Goal: Task Accomplishment & Management: Complete application form

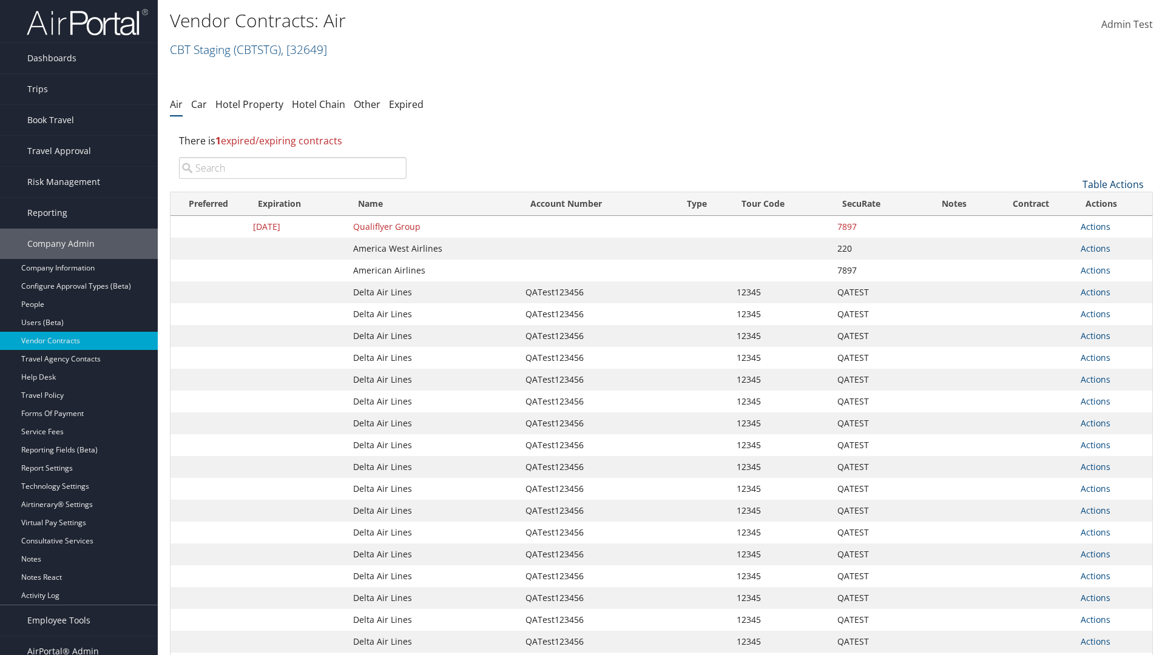
click at [1113, 184] on link "Table Actions" at bounding box center [1112, 184] width 61 height 13
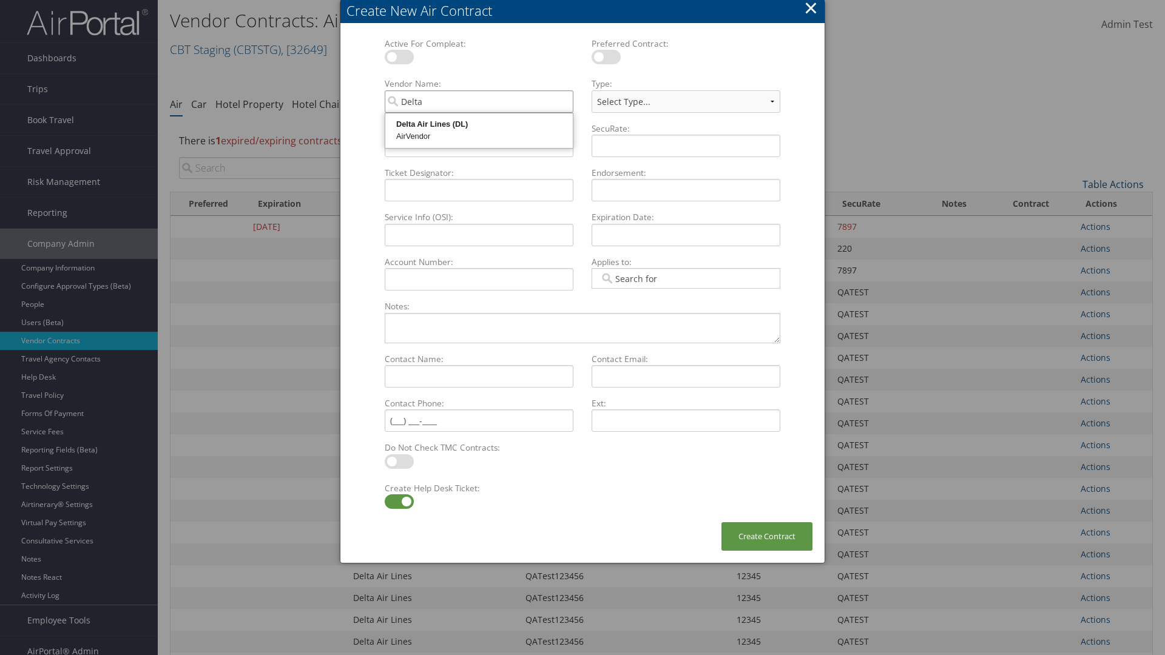
type input "Delta Air Lines"
select select "[object Object]"
type input "Delta Air Lines"
type input "QATest123456"
type input "12345"
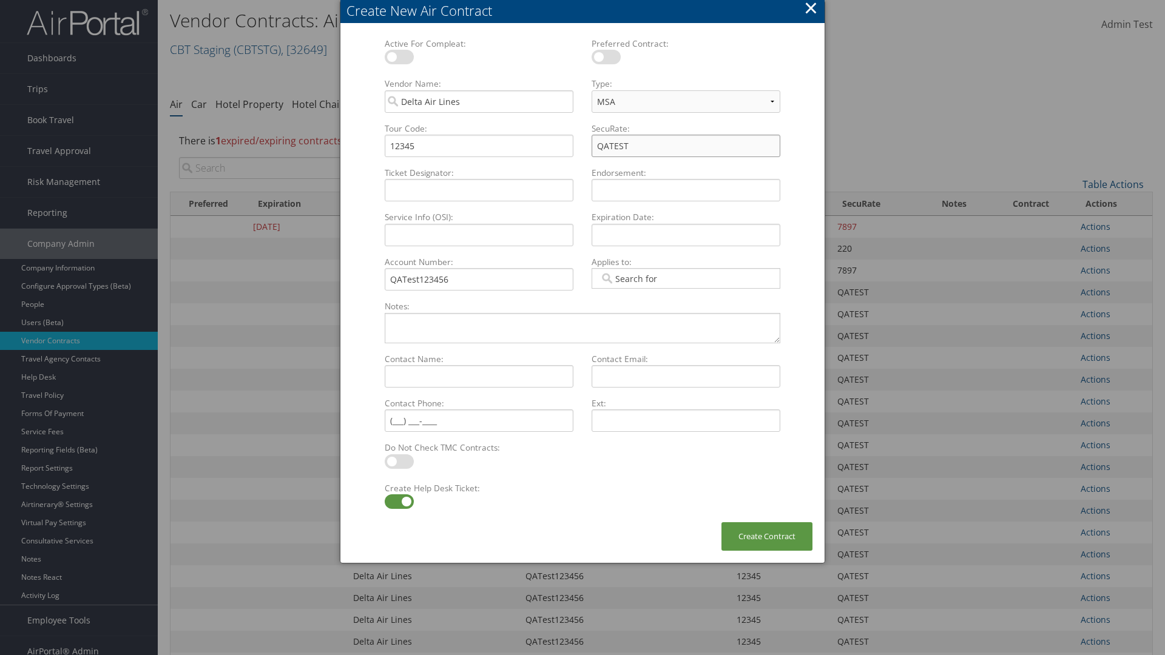
type input "QATEST"
click at [399, 502] on label at bounding box center [399, 501] width 29 height 15
click at [399, 502] on input "checkbox" at bounding box center [395, 504] width 8 height 8
checkbox input "false"
type input "04/01/2024"
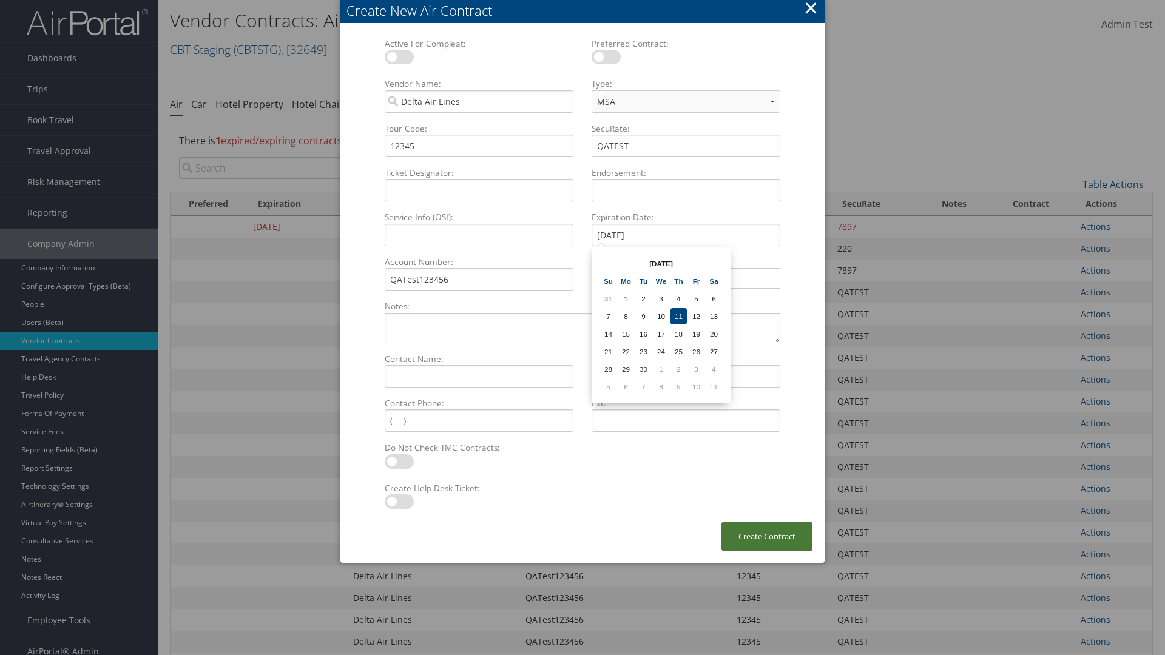
click at [767, 536] on button "Create Contract" at bounding box center [766, 536] width 91 height 29
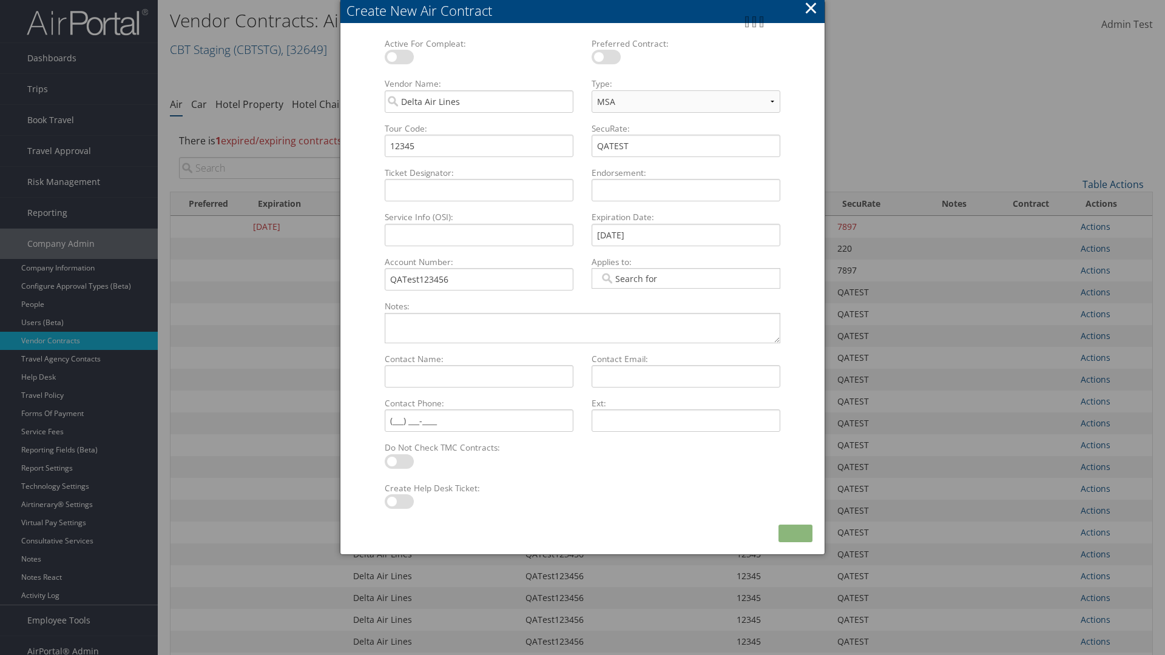
scroll to position [128, 0]
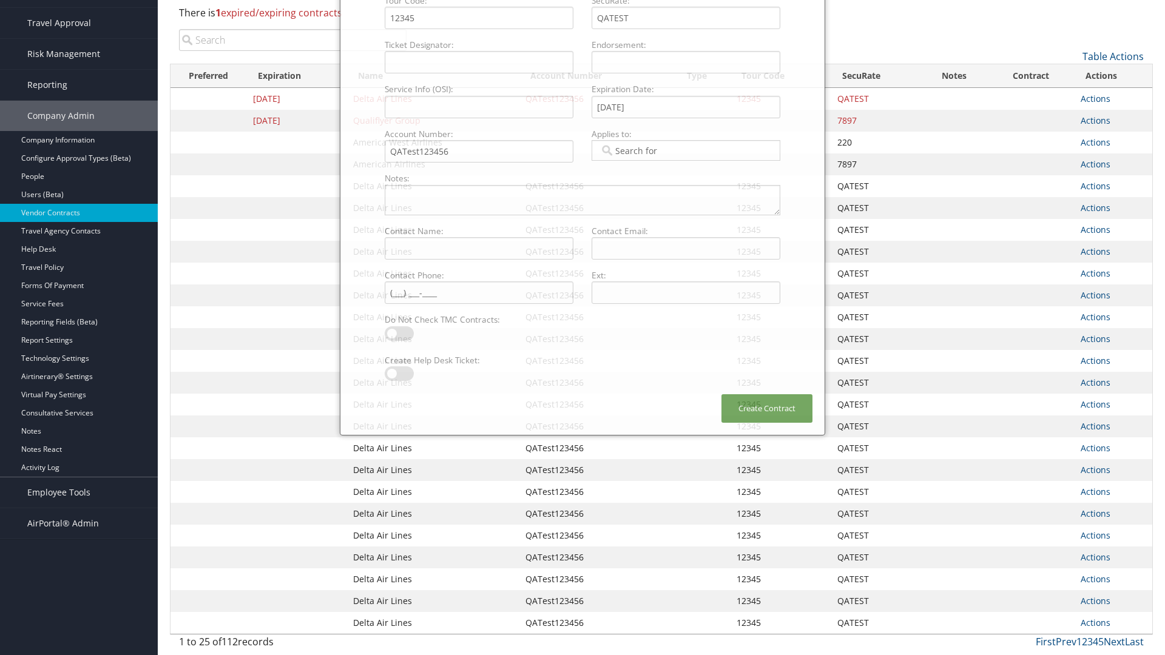
click at [292, 40] on input "search" at bounding box center [293, 40] width 228 height 22
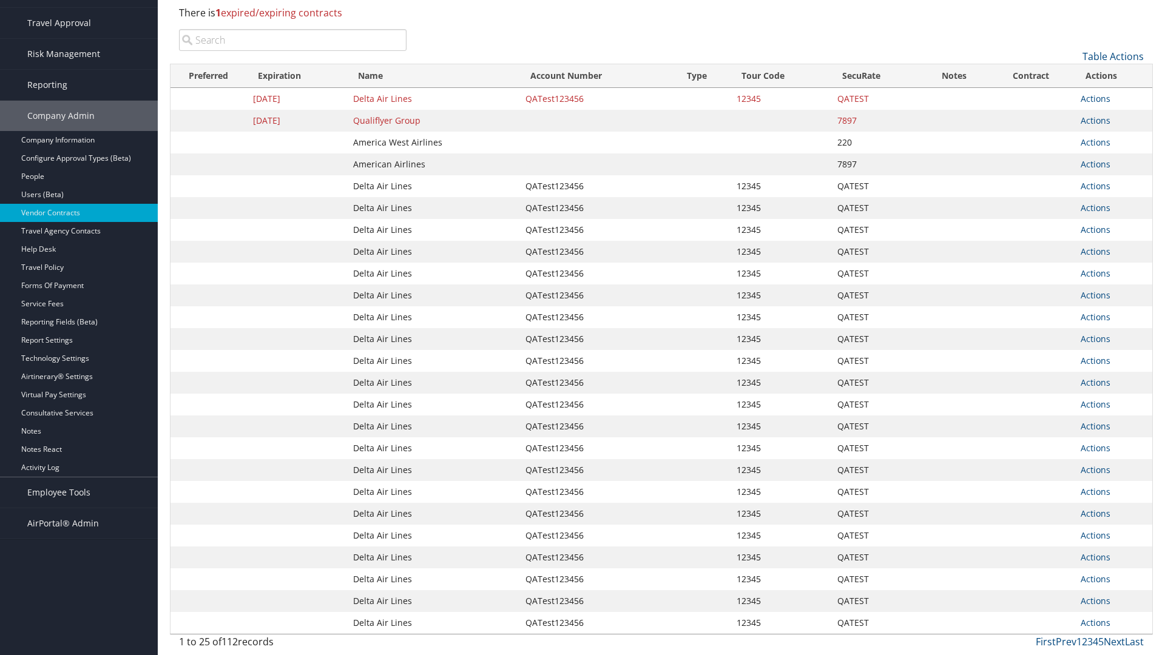
type input "QATest123456"
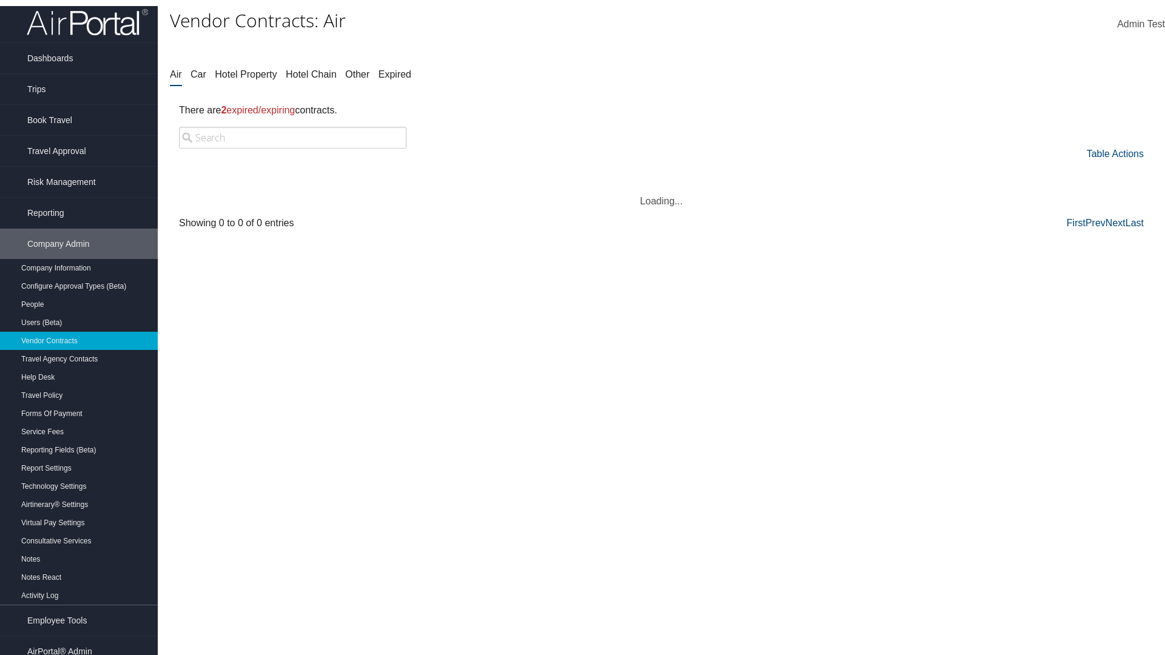
click at [292, 138] on input "search" at bounding box center [293, 138] width 228 height 22
type input "QATest123456"
